Goal: Check status: Check status

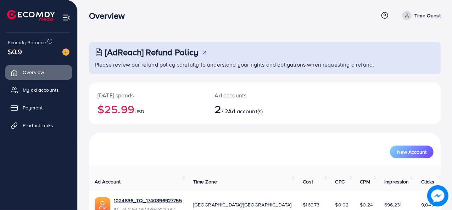
scroll to position [26, 0]
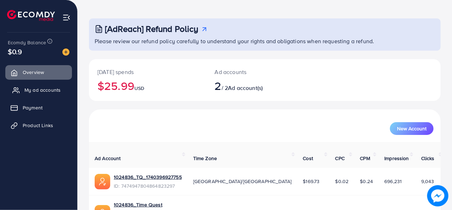
click at [58, 92] on span "My ad accounts" at bounding box center [42, 90] width 36 height 7
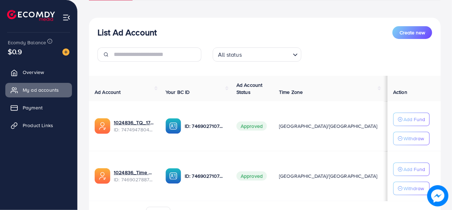
scroll to position [108, 0]
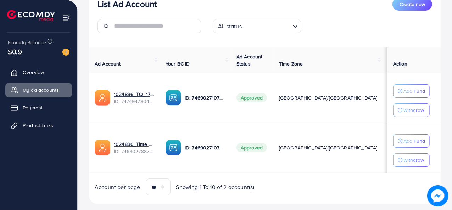
scroll to position [108, 0]
